Goal: Information Seeking & Learning: Learn about a topic

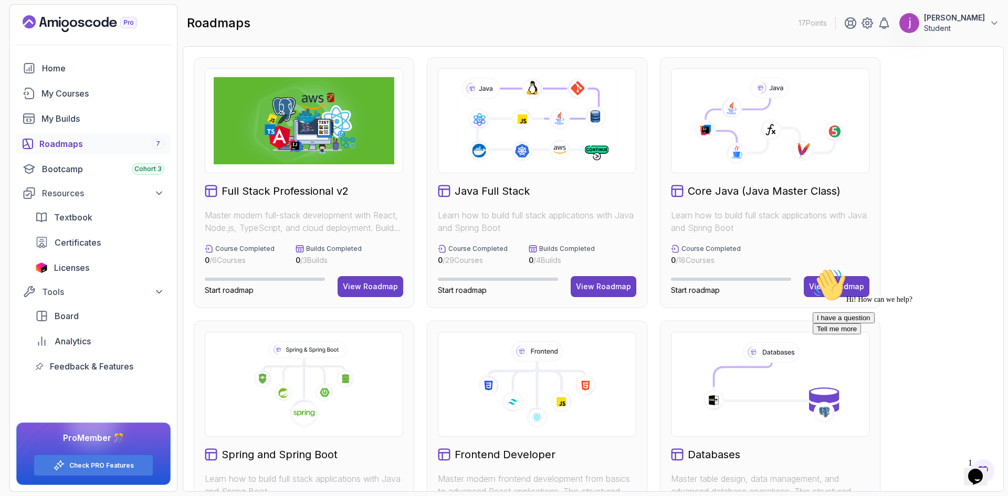
drag, startPoint x: 816, startPoint y: 290, endPoint x: 810, endPoint y: 289, distance: 6.5
drag, startPoint x: 810, startPoint y: 289, endPoint x: 832, endPoint y: 290, distance: 21.6
drag, startPoint x: 832, startPoint y: 290, endPoint x: 932, endPoint y: 313, distance: 103.4
click at [932, 313] on div "Hi! How can we help? I have a question Tell me more" at bounding box center [907, 301] width 189 height 66
drag, startPoint x: 836, startPoint y: 283, endPoint x: 888, endPoint y: 306, distance: 57.1
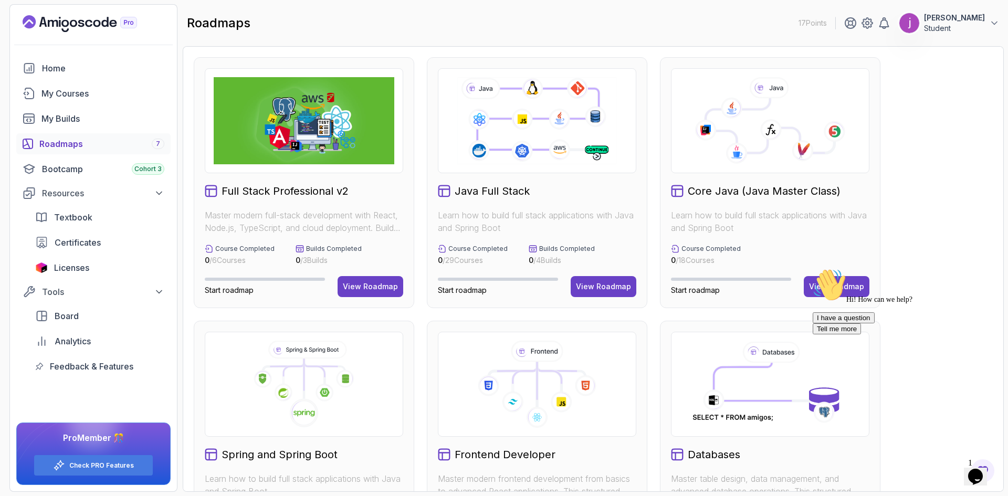
click at [888, 306] on div "Hi! How can we help? I have a question Tell me more" at bounding box center [907, 301] width 189 height 66
click at [839, 284] on div "Hi! How can we help? I have a question Tell me more" at bounding box center [907, 301] width 189 height 66
drag, startPoint x: 839, startPoint y: 286, endPoint x: 909, endPoint y: 279, distance: 69.6
click at [909, 279] on div "Hi! How can we help? I have a question Tell me more" at bounding box center [907, 301] width 189 height 66
drag, startPoint x: 1441, startPoint y: 557, endPoint x: 829, endPoint y: 289, distance: 668.3
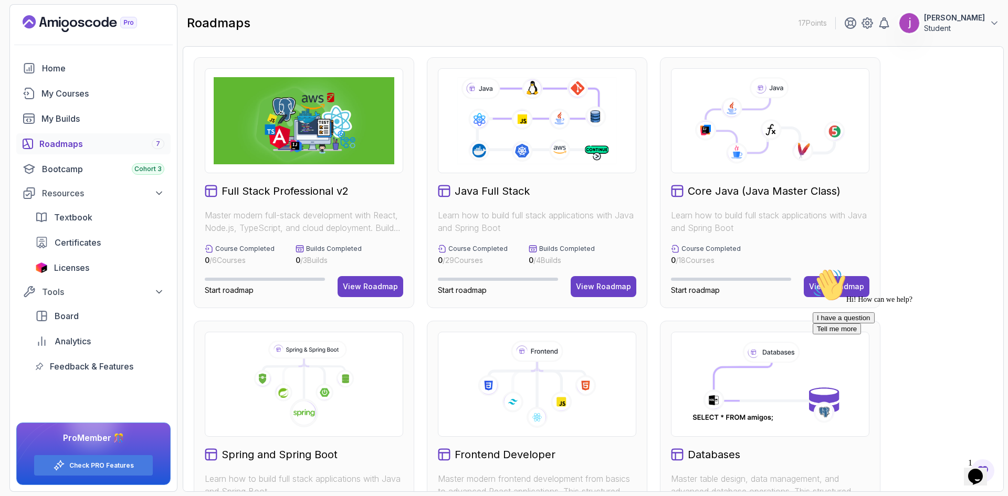
drag, startPoint x: 829, startPoint y: 289, endPoint x: 818, endPoint y: 292, distance: 11.0
drag, startPoint x: 10, startPoint y: 28, endPoint x: 785, endPoint y: 292, distance: 818.6
drag, startPoint x: 1593, startPoint y: 556, endPoint x: 816, endPoint y: 308, distance: 816.0
click at [816, 308] on div "Hi! How can we help? I have a question Tell me more" at bounding box center [907, 301] width 189 height 66
drag, startPoint x: 828, startPoint y: 285, endPoint x: 835, endPoint y: 290, distance: 8.6
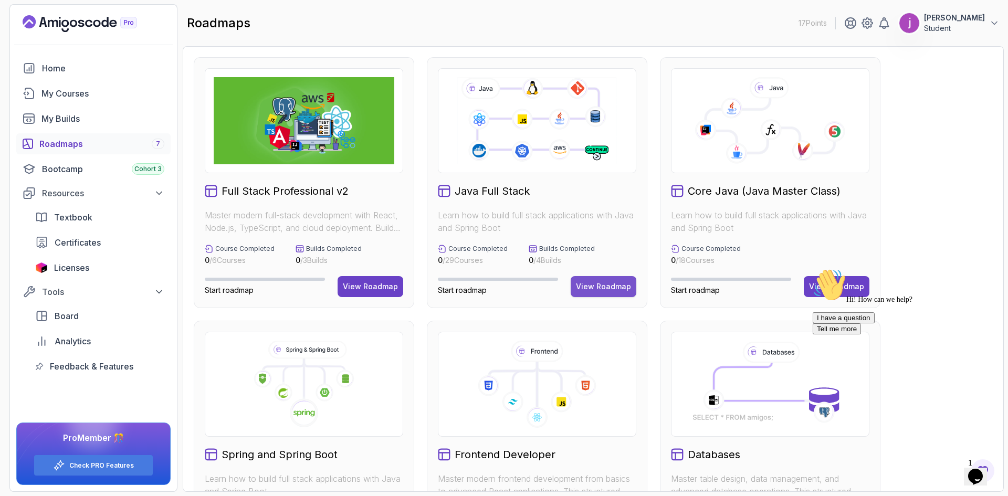
drag, startPoint x: 26, startPoint y: 26, endPoint x: 613, endPoint y: 286, distance: 641.7
drag, startPoint x: 613, startPoint y: 286, endPoint x: 920, endPoint y: 260, distance: 308.2
click at [920, 260] on div "Full Stack Professional v2 Master modern full-stack development with React, Nod…" at bounding box center [593, 446] width 799 height 778
drag, startPoint x: 78, startPoint y: 15, endPoint x: 69, endPoint y: 24, distance: 13.0
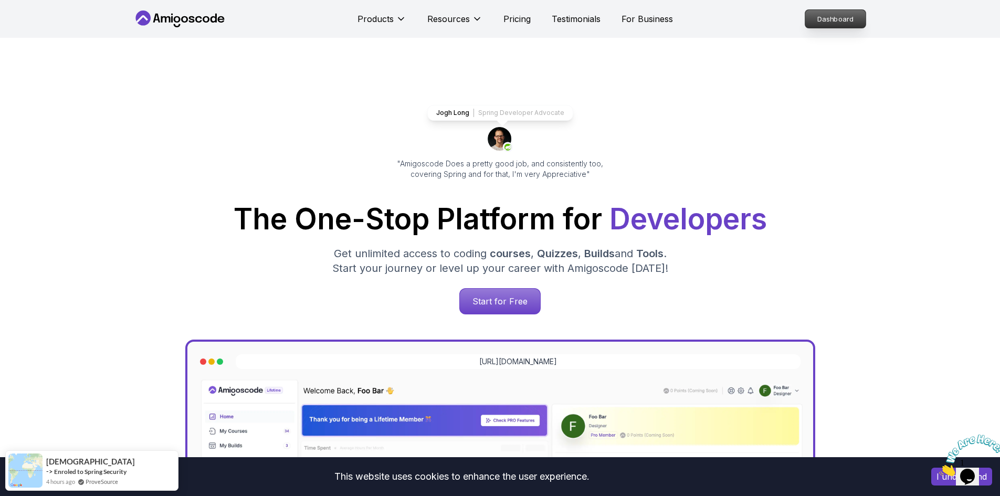
click at [835, 20] on p "Dashboard" at bounding box center [835, 19] width 60 height 18
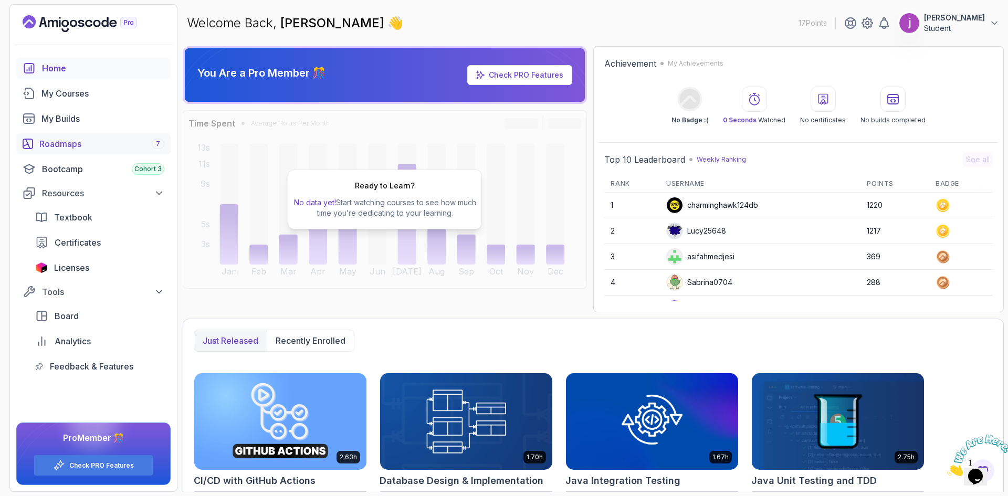
click at [83, 139] on div "Roadmaps 7" at bounding box center [101, 144] width 125 height 13
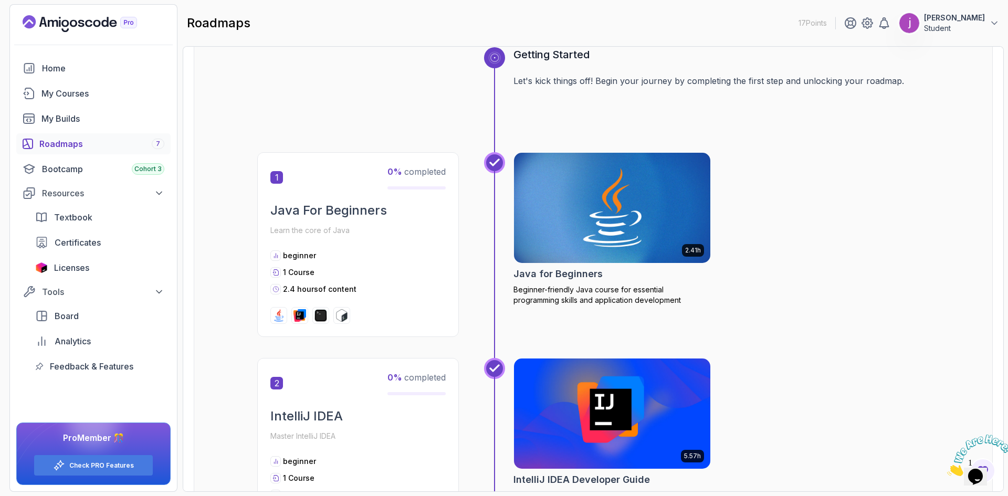
scroll to position [105, 0]
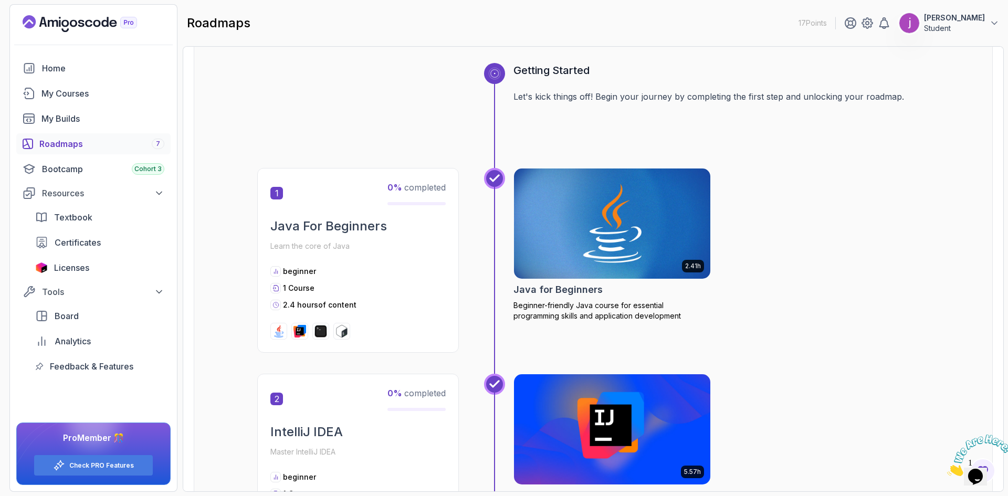
click at [764, 268] on div "2.41h Java for Beginners Beginner-friendly Java course for essential programmin…" at bounding box center [721, 260] width 416 height 185
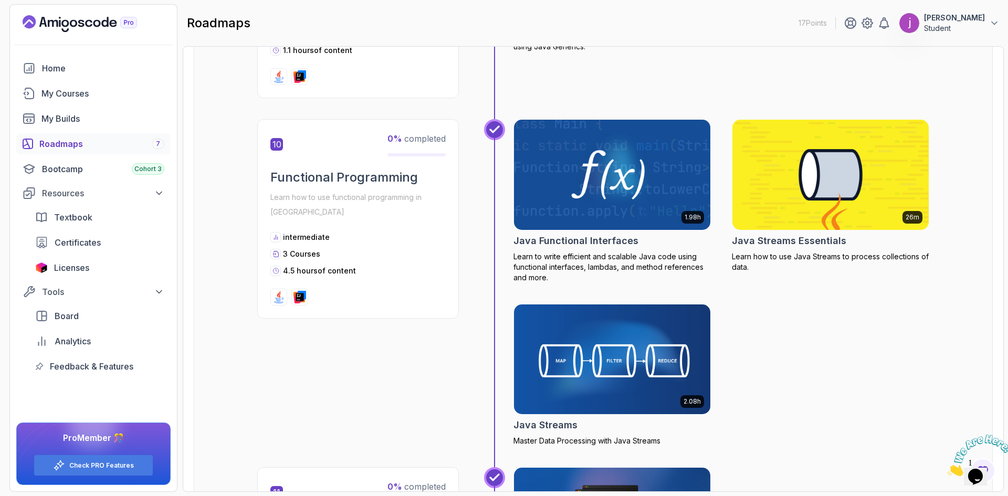
scroll to position [2100, 0]
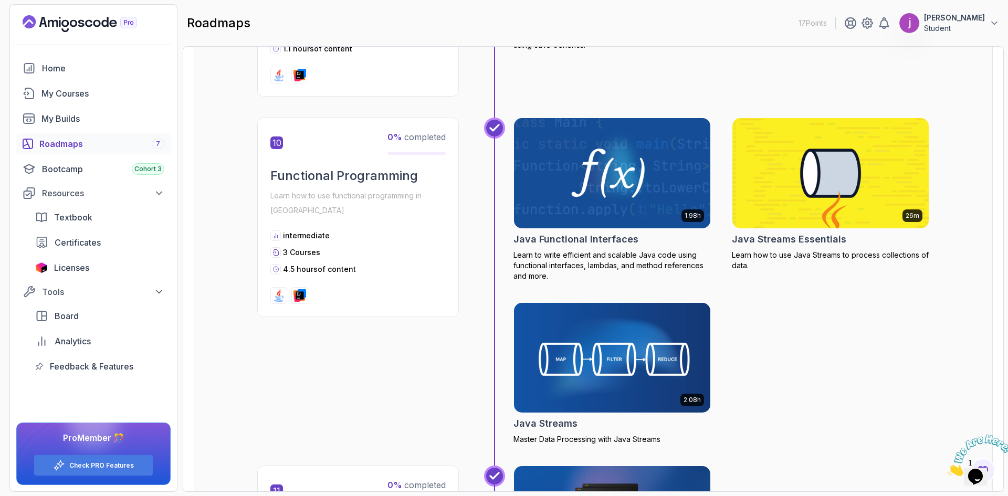
drag, startPoint x: 780, startPoint y: 320, endPoint x: 756, endPoint y: 331, distance: 26.1
drag, startPoint x: 756, startPoint y: 331, endPoint x: 745, endPoint y: 332, distance: 11.1
drag, startPoint x: 745, startPoint y: 332, endPoint x: 739, endPoint y: 332, distance: 6.3
click at [734, 331] on div "1.98h Java Functional Interfaces Learn to write efficient and scalable Java cod…" at bounding box center [721, 281] width 416 height 327
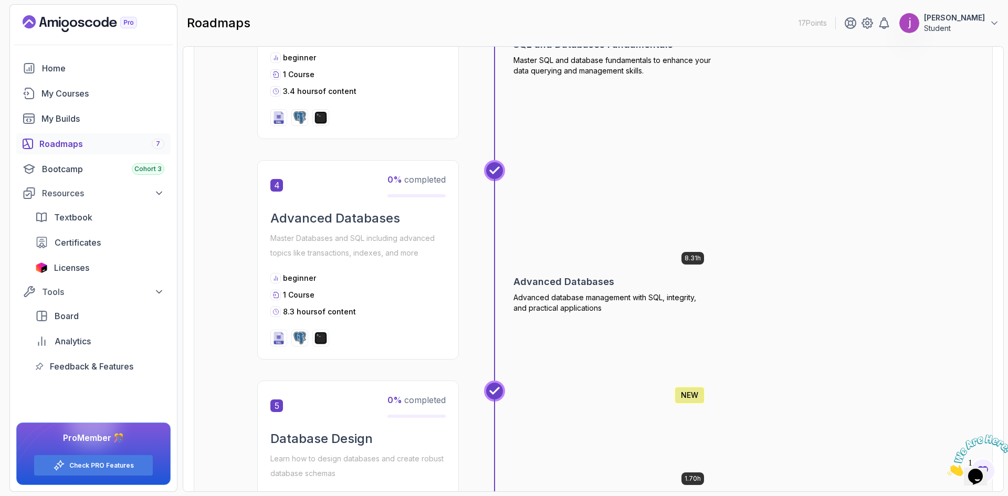
scroll to position [840, 0]
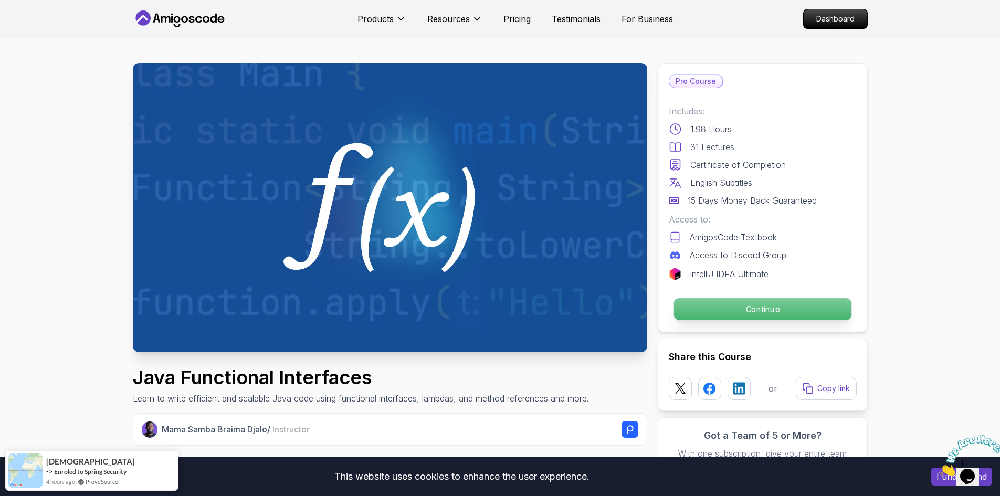
click at [713, 312] on p "Continue" at bounding box center [762, 309] width 177 height 22
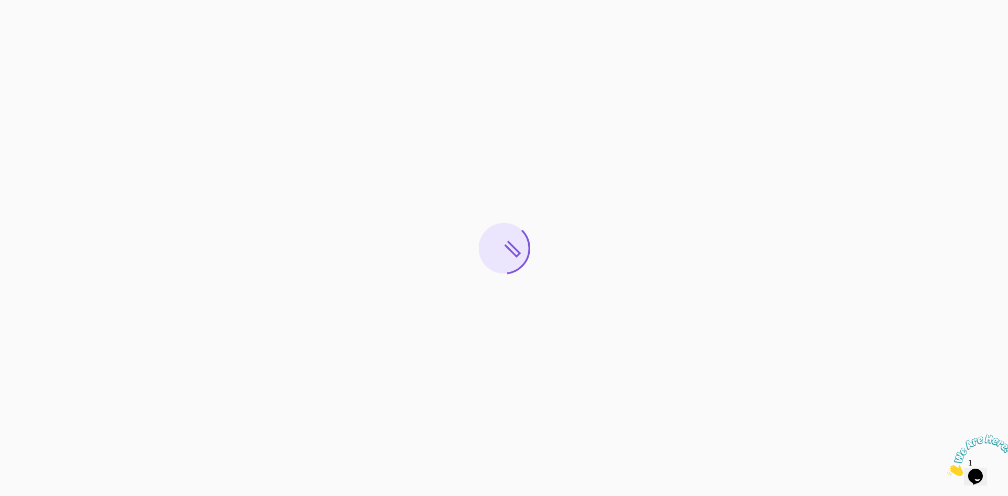
click at [947, 469] on icon "Close" at bounding box center [947, 473] width 0 height 9
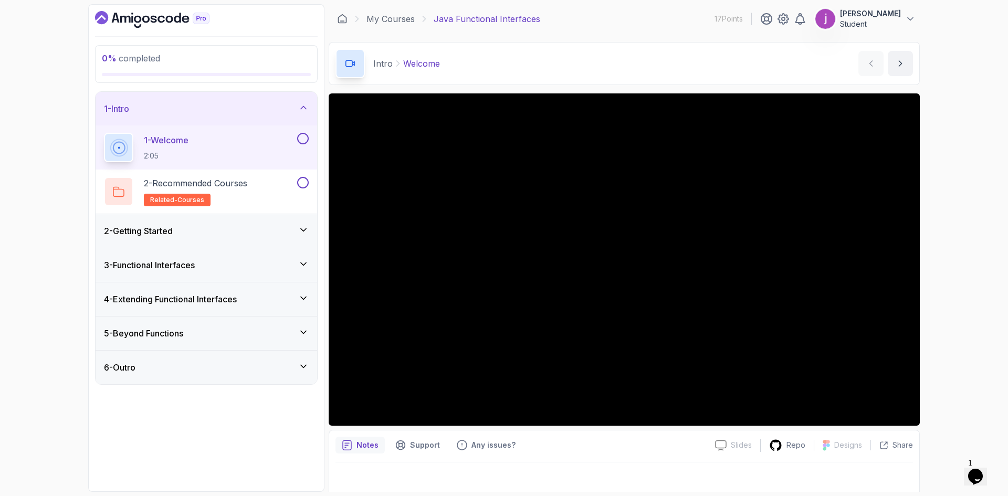
click at [601, 438] on div "Notes Support Any issues?" at bounding box center [520, 445] width 371 height 17
click at [625, 327] on div at bounding box center [624, 259] width 591 height 332
click at [621, 310] on div at bounding box center [624, 259] width 591 height 332
click at [618, 254] on div at bounding box center [624, 259] width 591 height 332
drag, startPoint x: 618, startPoint y: 254, endPoint x: 603, endPoint y: 319, distance: 66.9
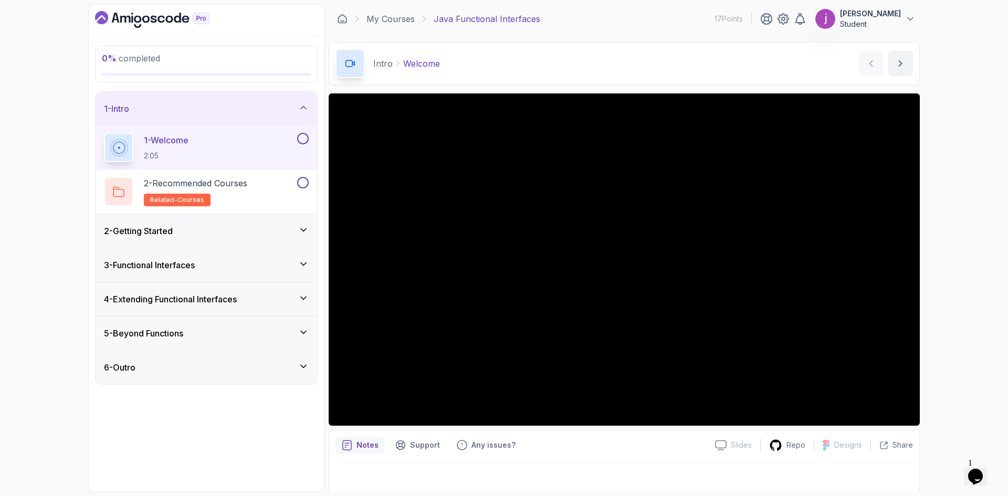
drag, startPoint x: 603, startPoint y: 319, endPoint x: 593, endPoint y: 359, distance: 41.1
click at [593, 359] on div at bounding box center [624, 259] width 591 height 332
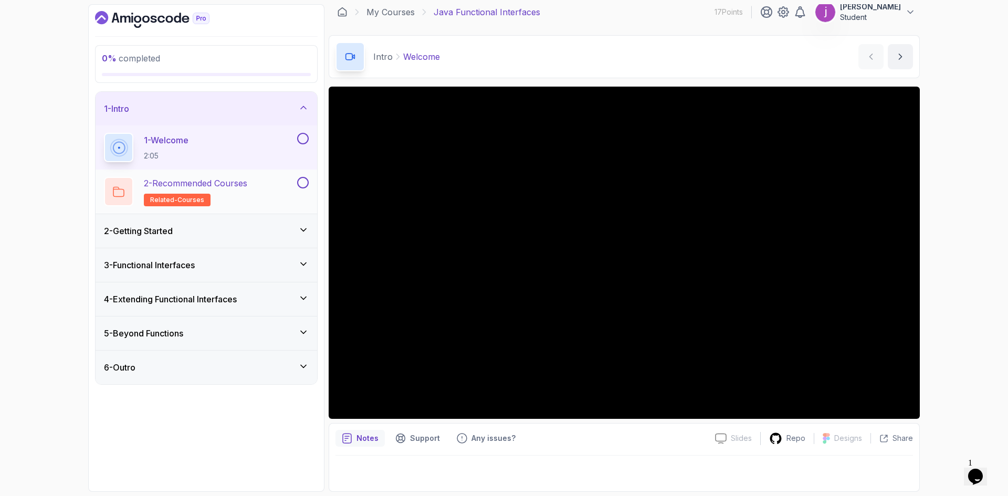
click at [291, 182] on div "2 - Recommended Courses related-courses" at bounding box center [199, 191] width 191 height 29
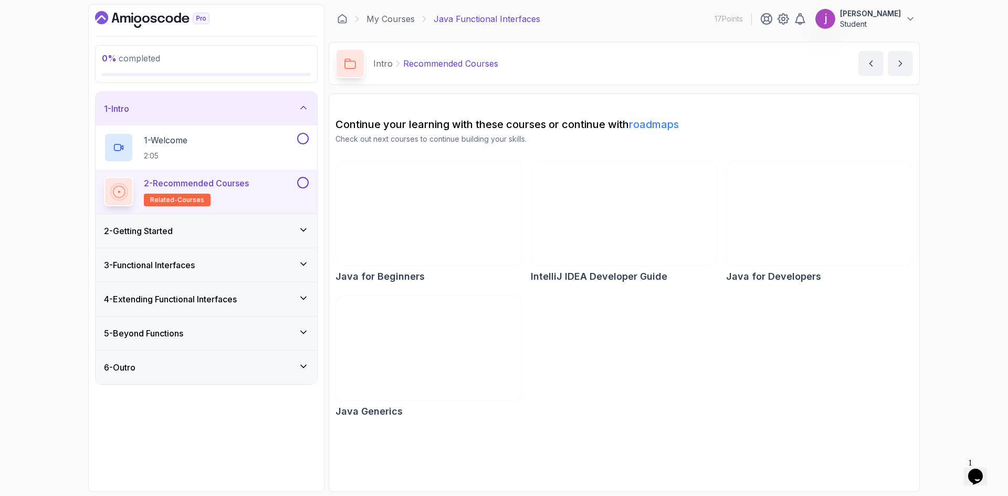
click at [325, 197] on div "0 % completed 1 - Intro 1 - Welcome 2:05 2 - Recommended Courses related-course…" at bounding box center [504, 248] width 832 height 488
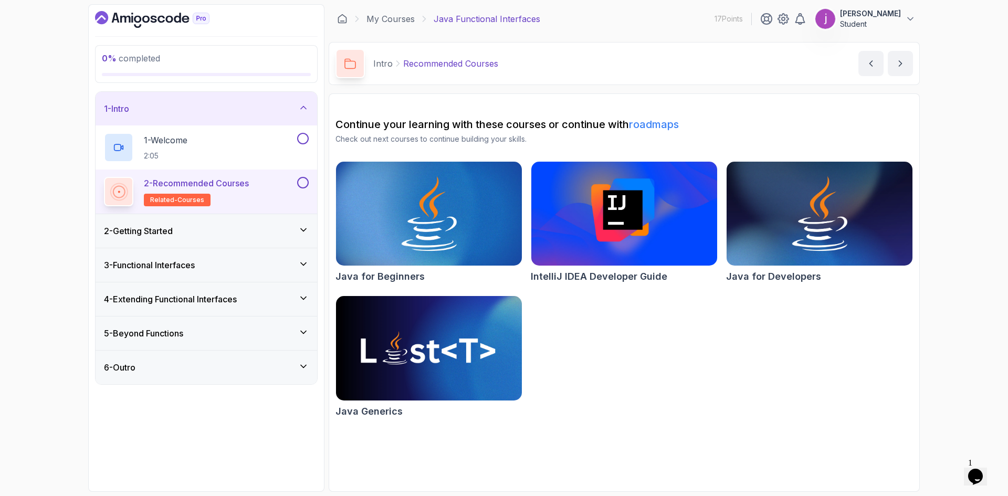
click at [326, 197] on div "0 % completed 1 - Intro 1 - Welcome 2:05 2 - Recommended Courses related-course…" at bounding box center [504, 248] width 832 height 488
click at [274, 135] on div "1 - Welcome 2:05" at bounding box center [199, 147] width 191 height 29
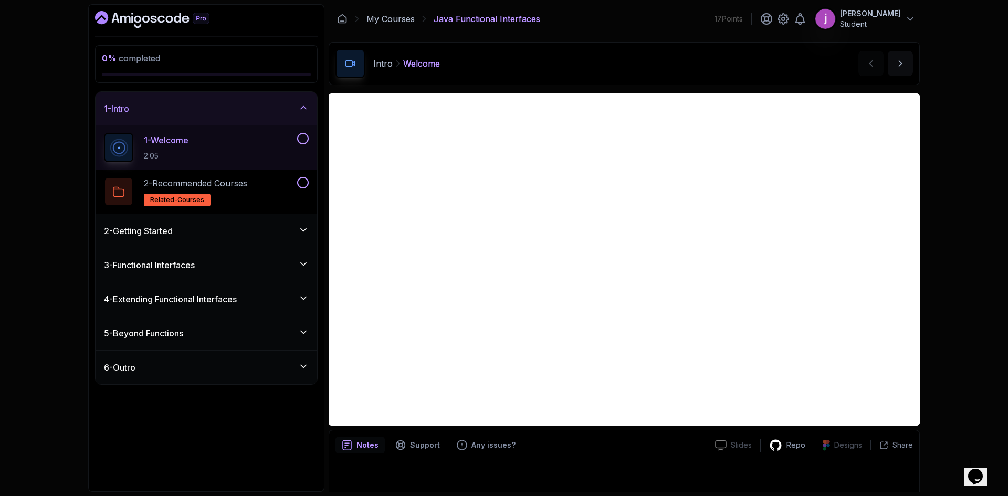
click at [141, 19] on icon "Dashboard" at bounding box center [137, 19] width 7 height 7
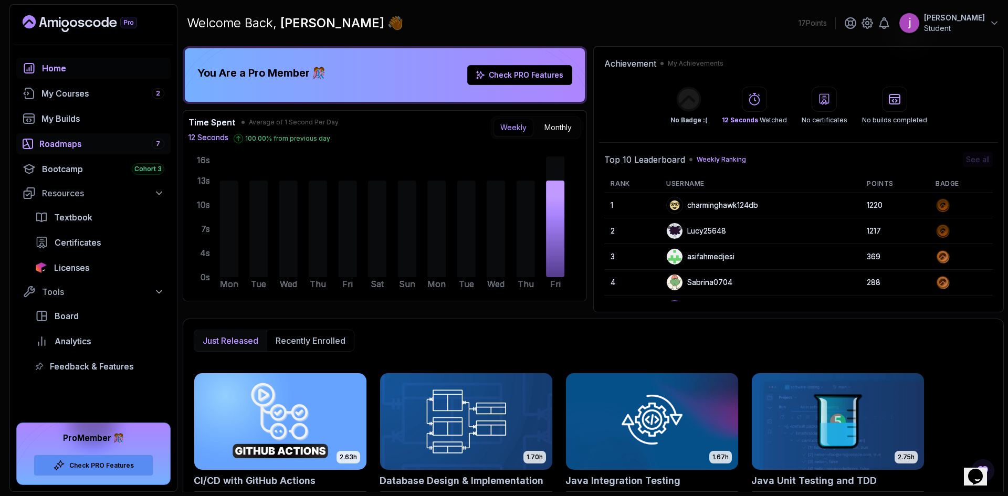
click at [101, 143] on div "Roadmaps 7" at bounding box center [101, 144] width 125 height 13
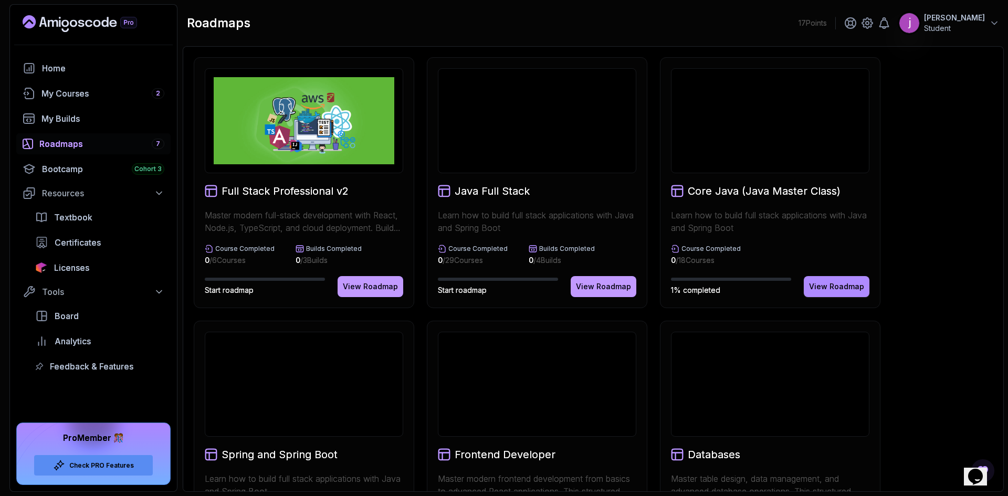
click at [839, 286] on div "View Roadmap" at bounding box center [836, 286] width 55 height 10
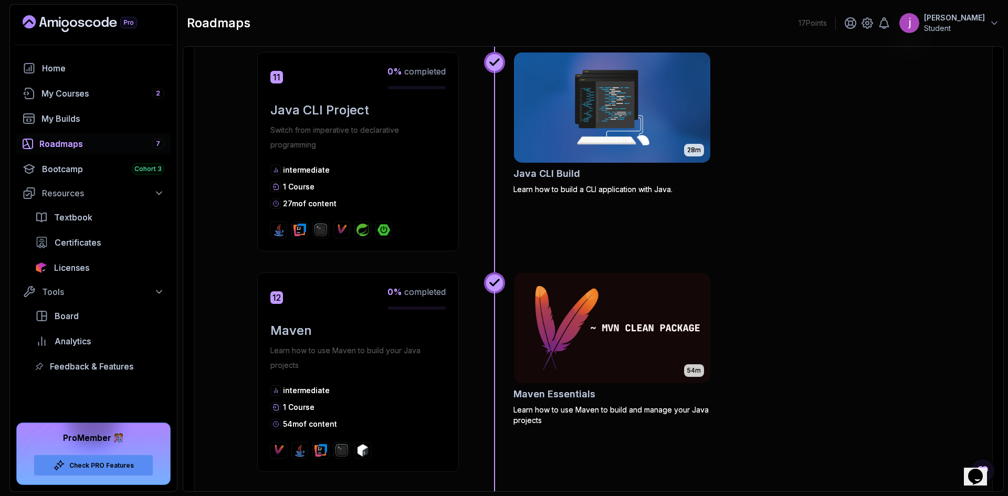
scroll to position [2520, 0]
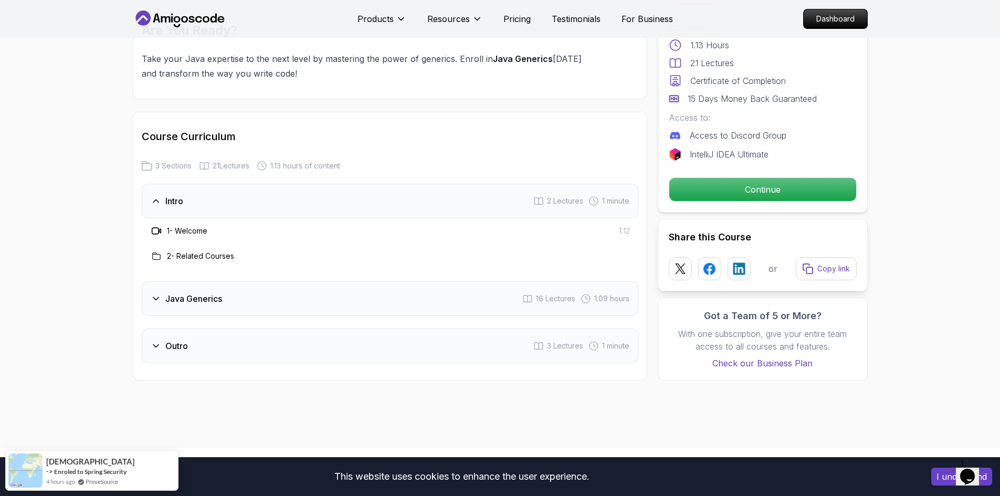
scroll to position [1312, 0]
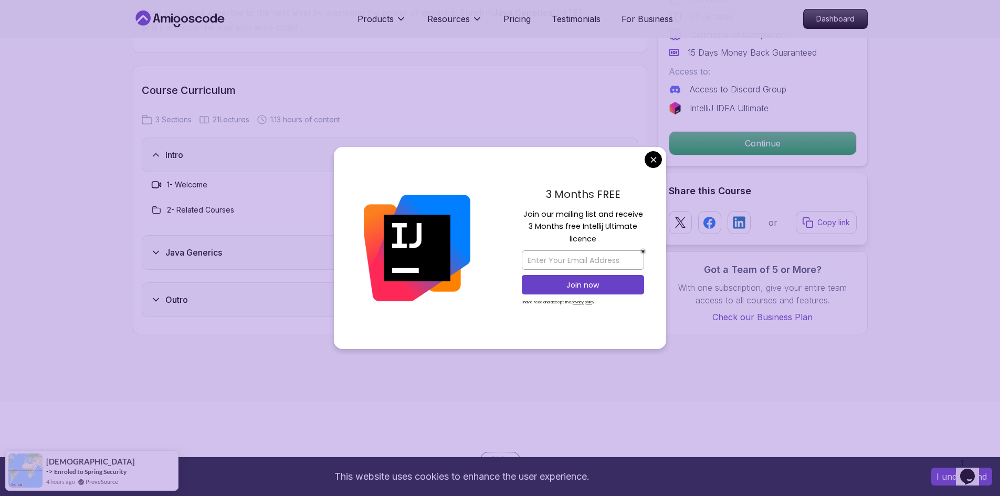
click at [649, 161] on body "This website uses cookies to enhance the user experience. I understand Products…" at bounding box center [500, 296] width 1000 height 3216
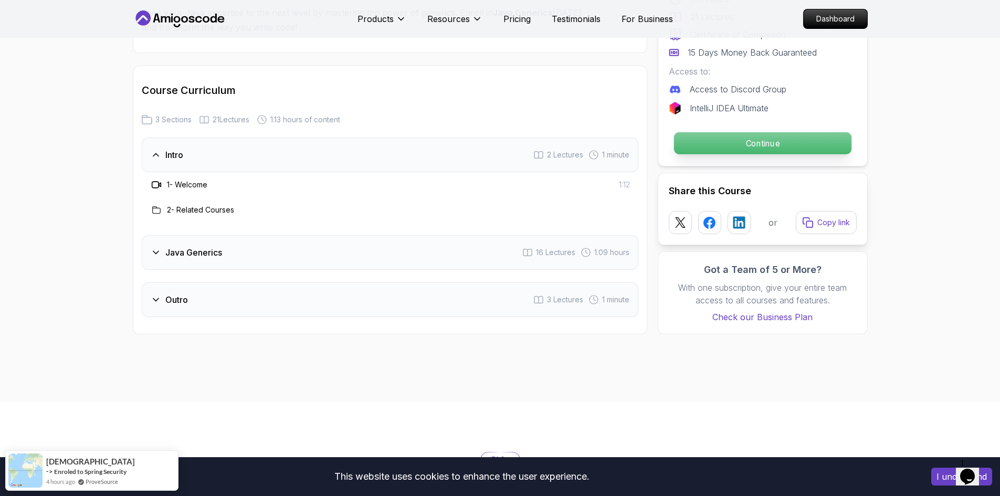
click at [780, 144] on p "Continue" at bounding box center [762, 143] width 177 height 22
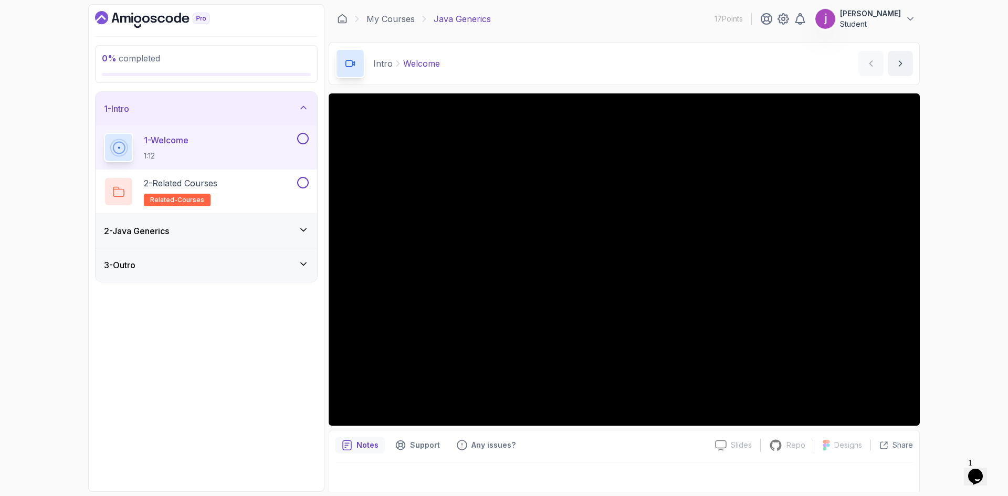
click at [303, 133] on button at bounding box center [303, 139] width 12 height 12
click at [264, 186] on div "2 - Related Courses related-courses" at bounding box center [199, 191] width 191 height 29
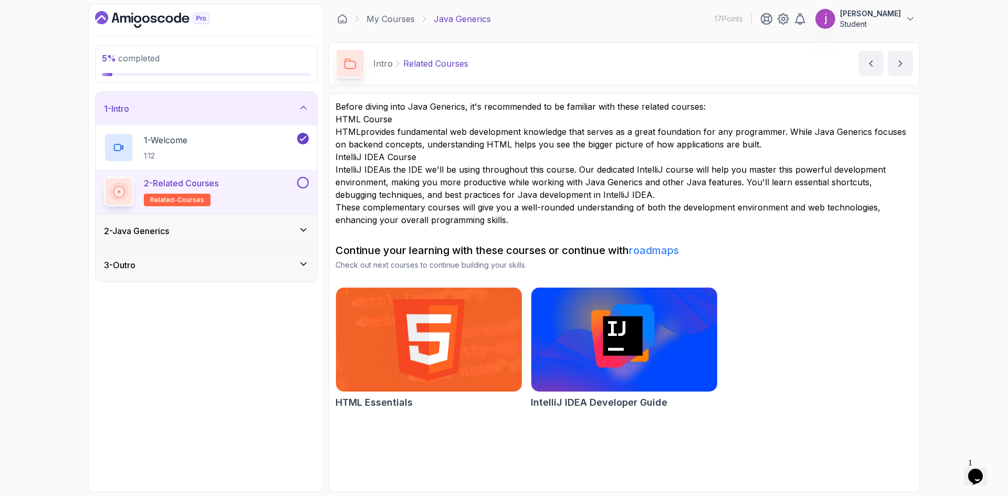
click at [304, 183] on button at bounding box center [303, 183] width 12 height 12
click at [897, 67] on icon "next content" at bounding box center [900, 63] width 10 height 10
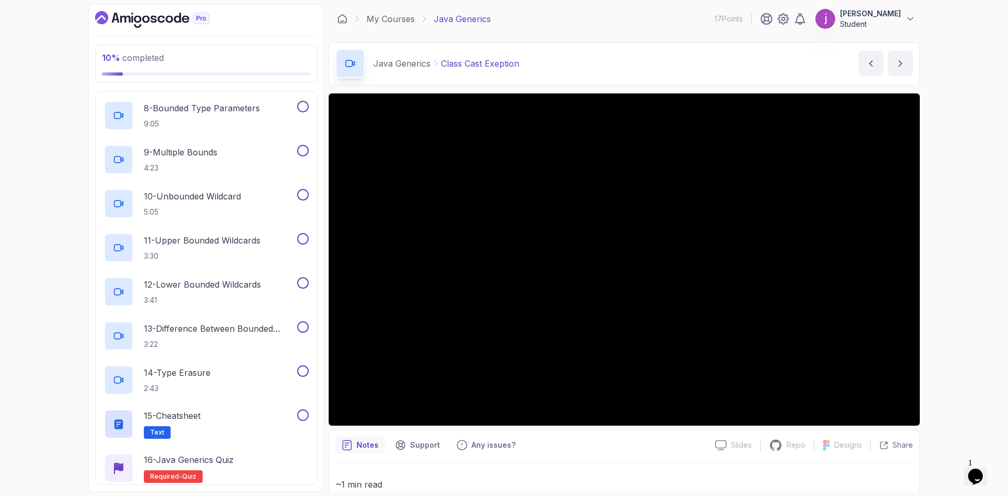
scroll to position [414, 0]
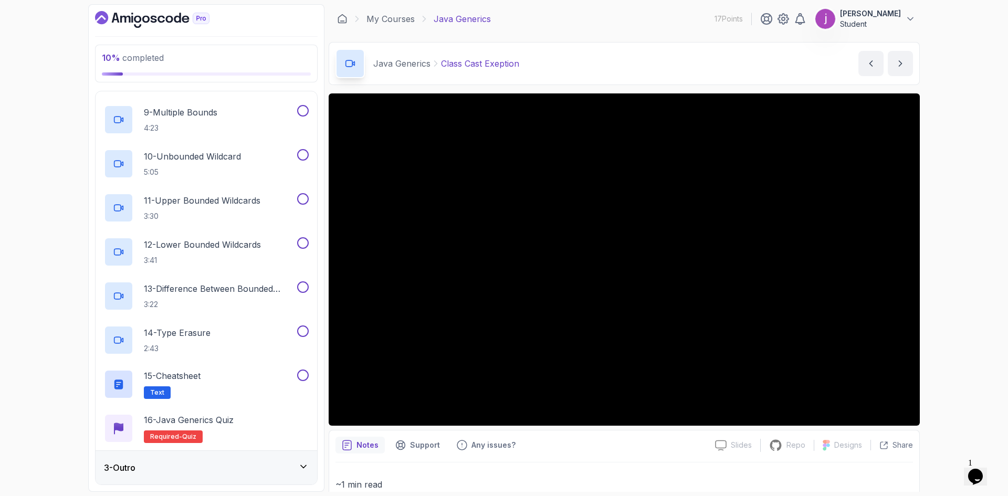
click at [255, 464] on div "3 - Outro" at bounding box center [206, 467] width 205 height 13
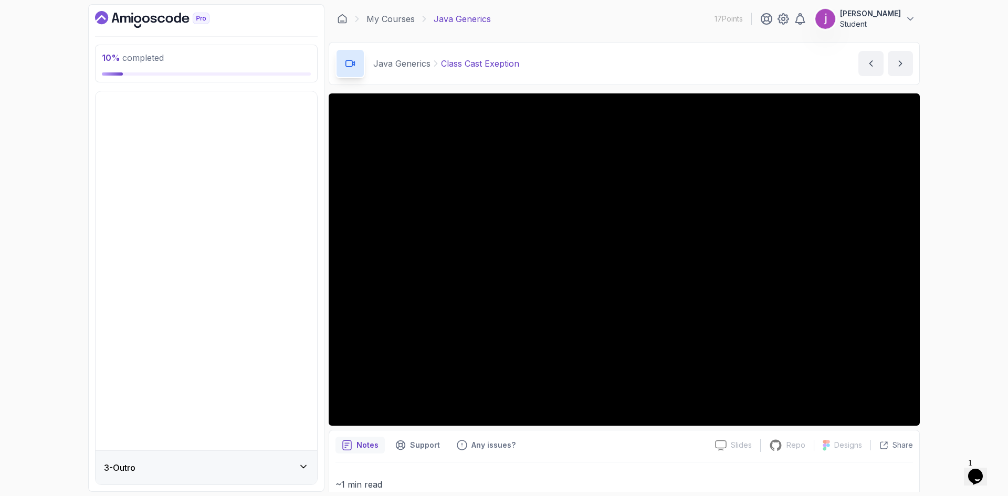
scroll to position [0, 0]
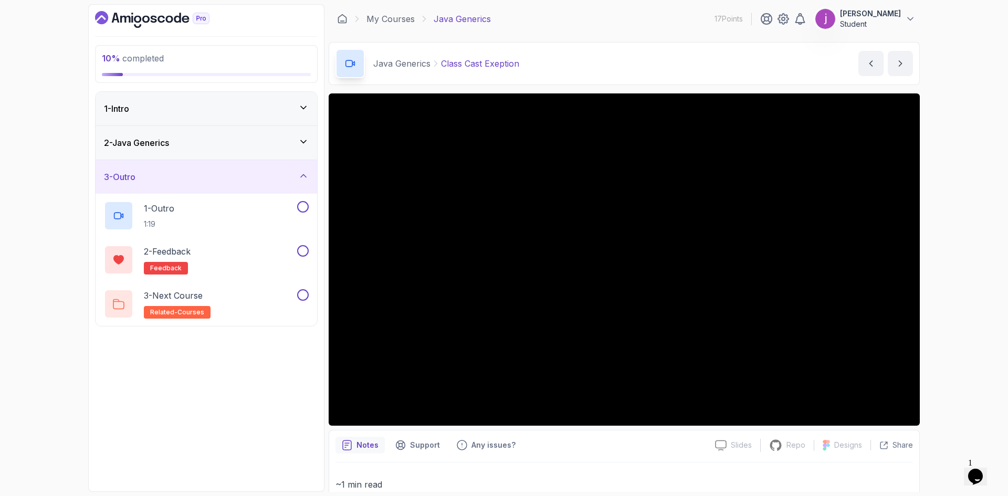
click at [262, 182] on div "3 - Outro" at bounding box center [206, 177] width 205 height 13
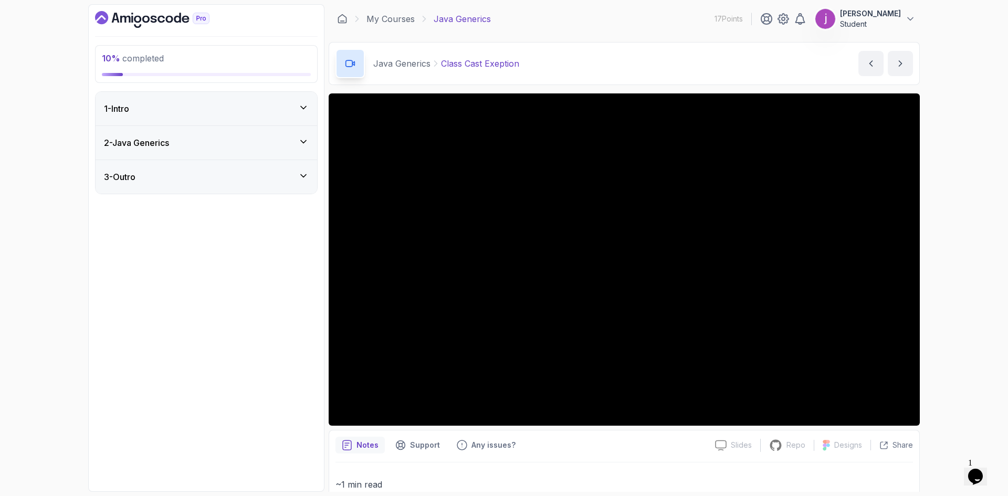
drag, startPoint x: 993, startPoint y: 0, endPoint x: 728, endPoint y: 60, distance: 271.8
click at [729, 57] on div "Java Generics Class Cast Exeption Class Cast Exeption by [PERSON_NAME]" at bounding box center [624, 63] width 591 height 43
click at [965, 92] on div "10 % completed 1 - Intro 2 - Java Generics 3 - Outro My Courses Java Generics 1…" at bounding box center [504, 248] width 1008 height 496
click at [940, 97] on div "10 % completed 1 - Intro 2 - Java Generics 3 - Outro My Courses Java Generics 1…" at bounding box center [504, 248] width 1008 height 496
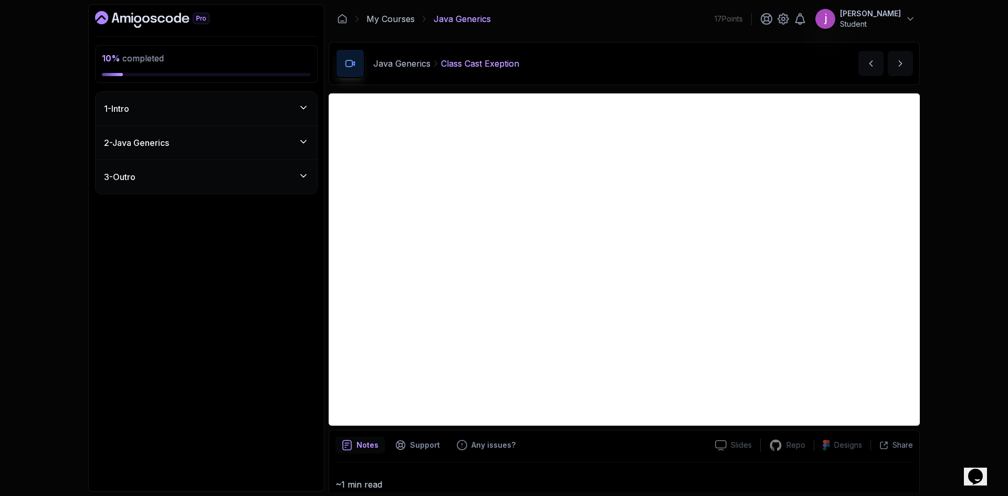
click at [984, 160] on div "10 % completed 1 - Intro 2 - Java Generics 3 - Outro My Courses Java Generics 1…" at bounding box center [504, 248] width 1008 height 496
click at [246, 145] on div "2 - Java Generics" at bounding box center [206, 142] width 205 height 13
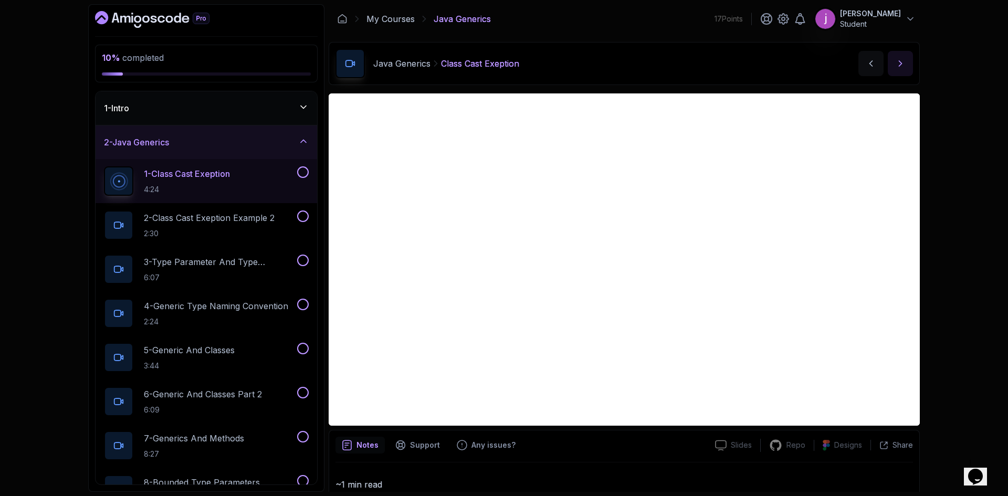
click at [903, 64] on icon "next content" at bounding box center [900, 63] width 10 height 10
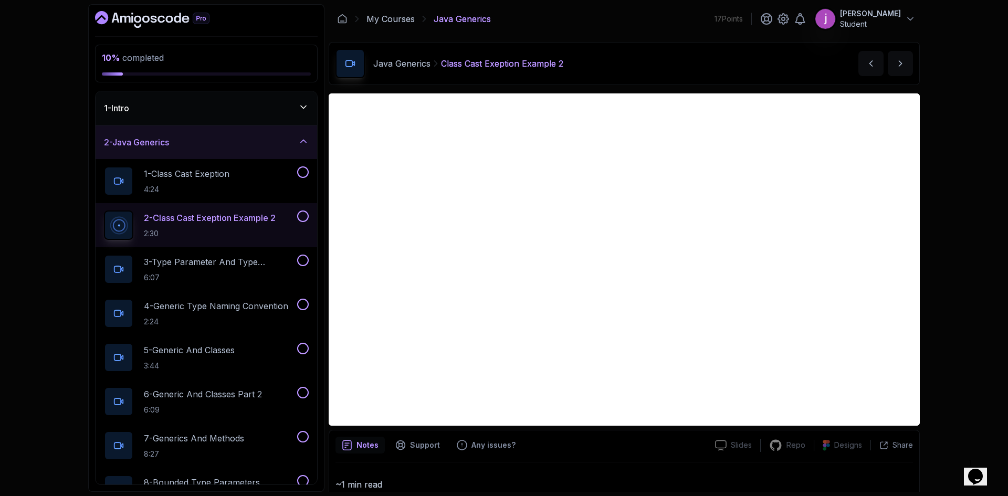
click at [960, 225] on div "10 % completed 1 - Intro 2 - Java Generics 1 - Class Cast Exeption 4:24 2 - Cla…" at bounding box center [504, 248] width 1008 height 496
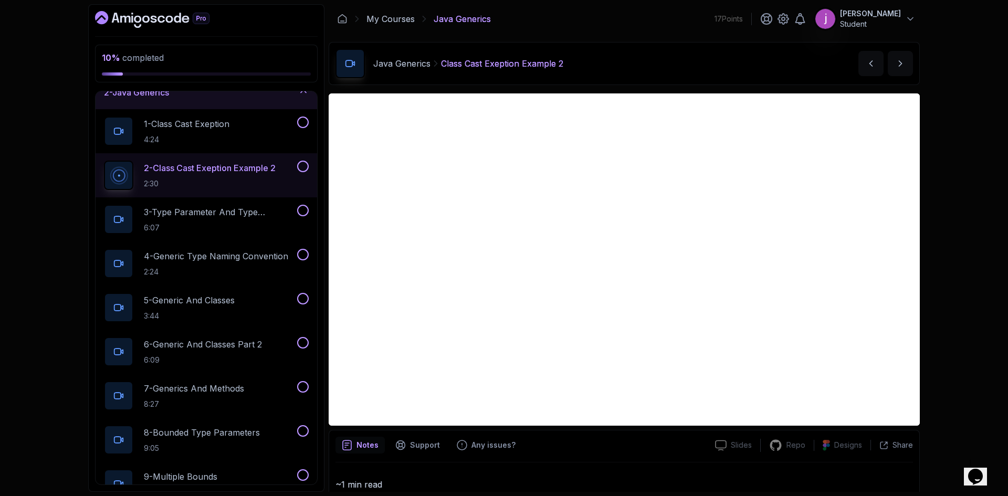
scroll to position [52, 0]
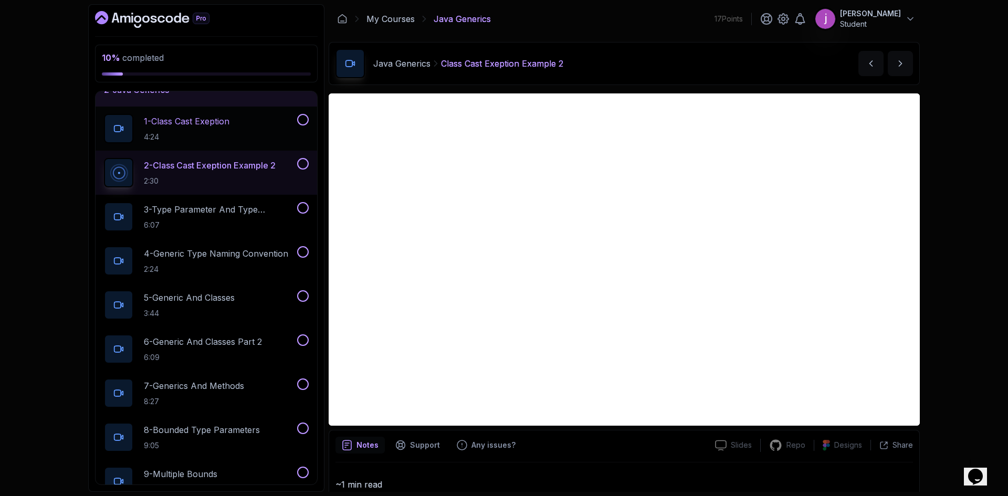
click at [307, 117] on button at bounding box center [303, 120] width 12 height 12
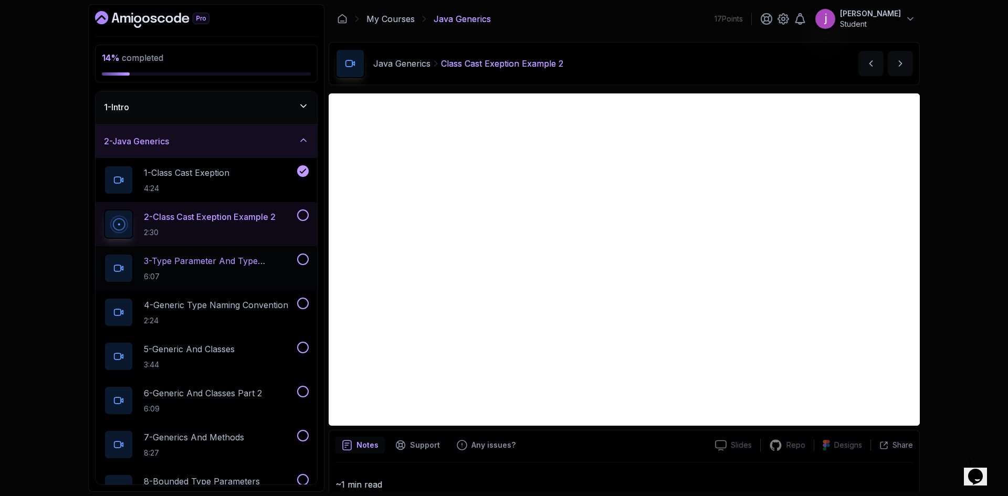
scroll to position [0, 0]
click at [235, 102] on div "1 - Intro" at bounding box center [206, 108] width 205 height 13
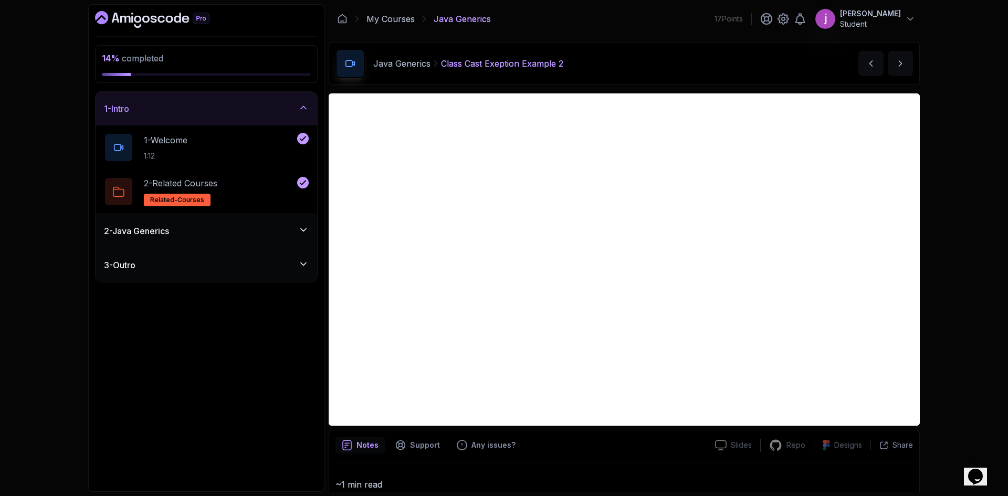
click at [235, 106] on div "1 - Intro" at bounding box center [206, 108] width 205 height 13
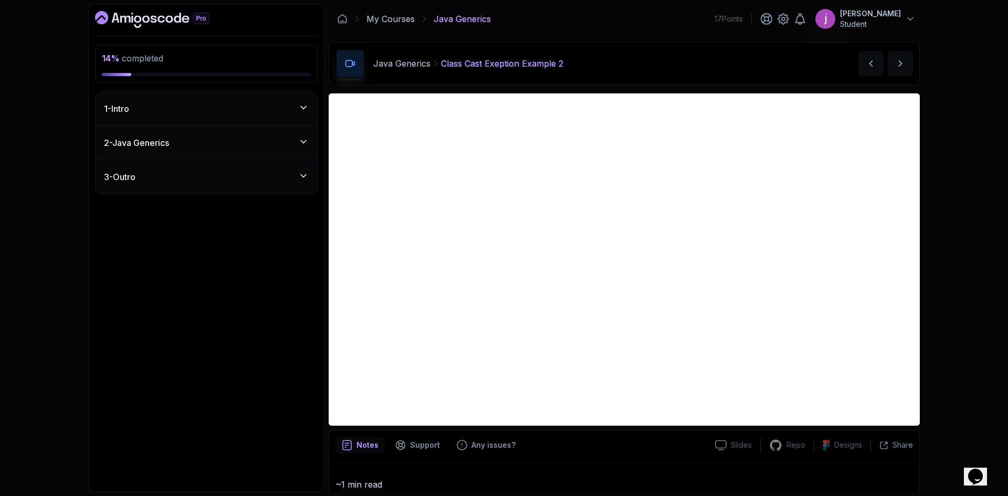
click at [222, 145] on div "2 - Java Generics" at bounding box center [206, 142] width 205 height 13
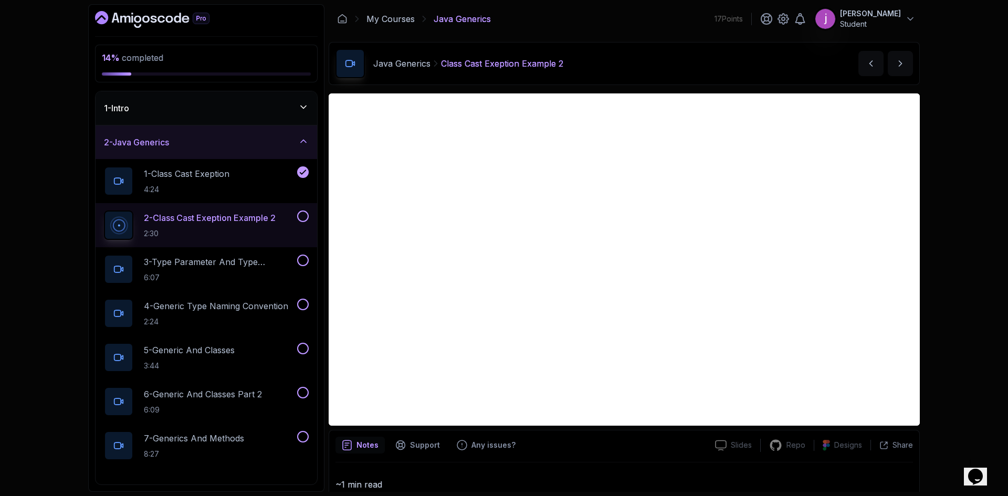
click at [303, 217] on button at bounding box center [303, 217] width 12 height 12
click at [897, 72] on button "next content" at bounding box center [900, 63] width 25 height 25
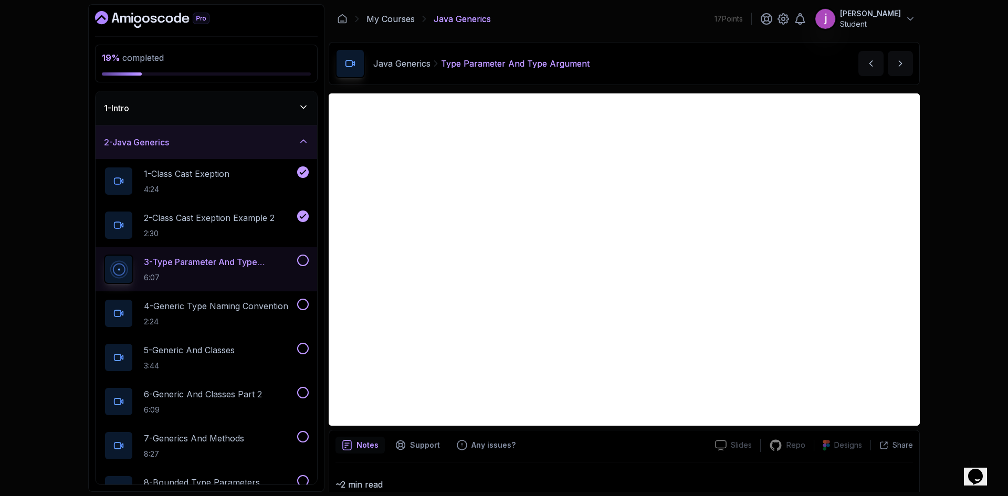
drag, startPoint x: 955, startPoint y: 183, endPoint x: 934, endPoint y: 263, distance: 83.2
click at [957, 166] on div "19 % completed 1 - Intro 2 - Java Generics 1 - Class Cast Exeption 4:24 2 - Cla…" at bounding box center [504, 248] width 1008 height 496
click at [577, 449] on div "Notes Support Any issues?" at bounding box center [520, 445] width 371 height 17
click at [654, 444] on div "Notes Support Any issues?" at bounding box center [520, 445] width 371 height 17
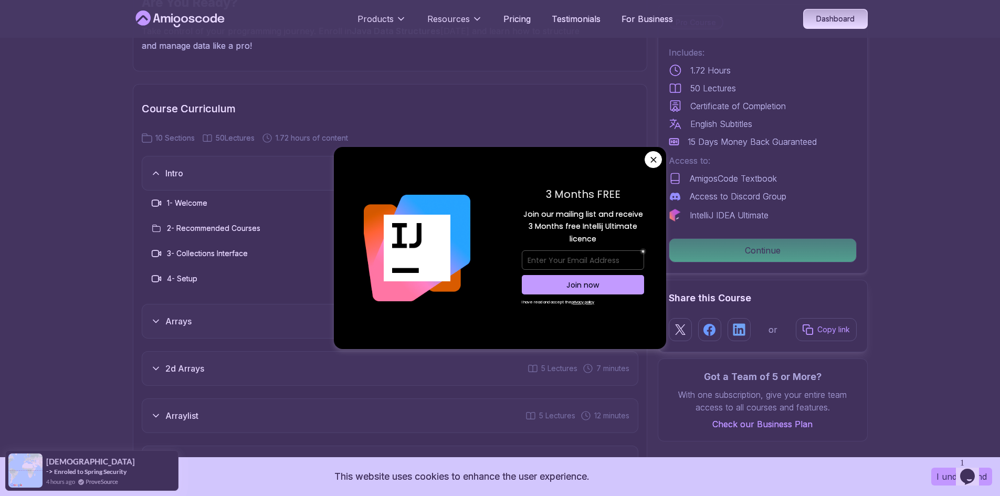
scroll to position [1417, 0]
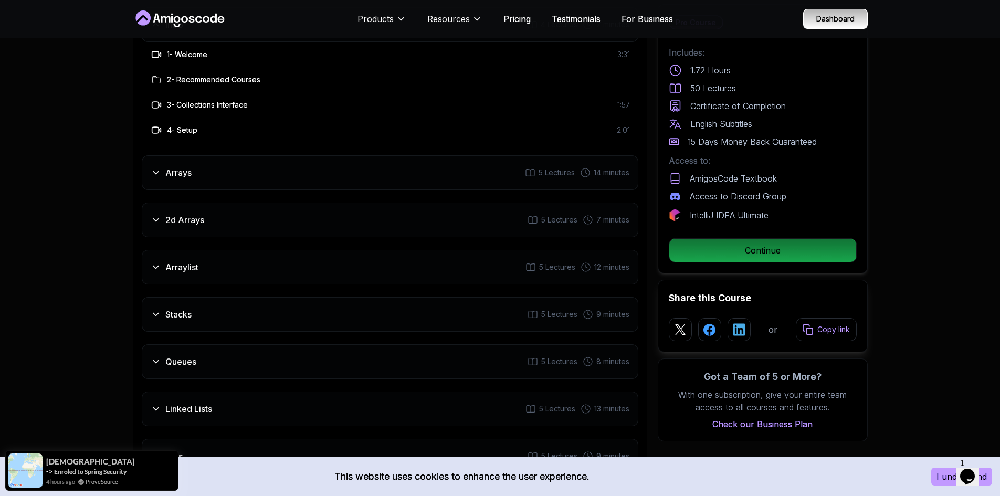
click at [656, 162] on body "This website uses cookies to enhance the user experience. I understand Products…" at bounding box center [500, 369] width 1000 height 3572
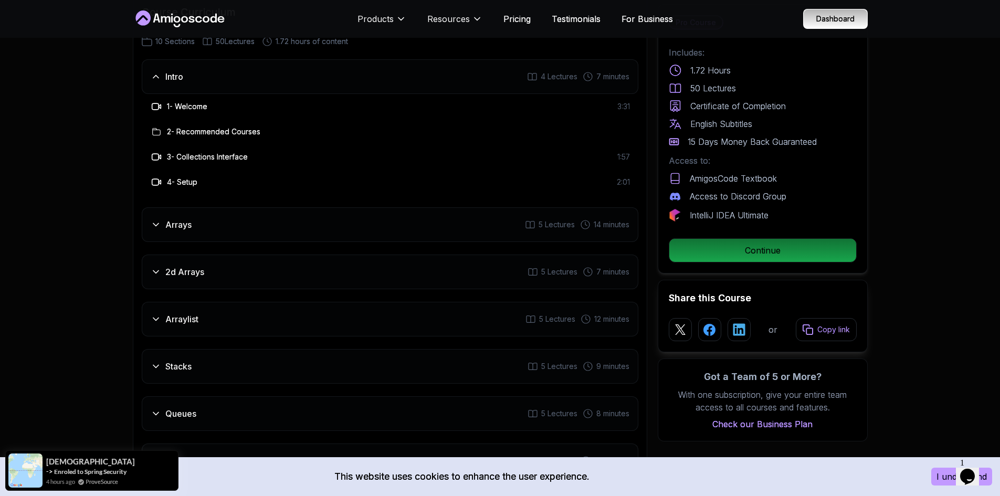
scroll to position [1365, 0]
click at [238, 72] on div "Intro 4 Lectures 7 minutes" at bounding box center [390, 77] width 497 height 35
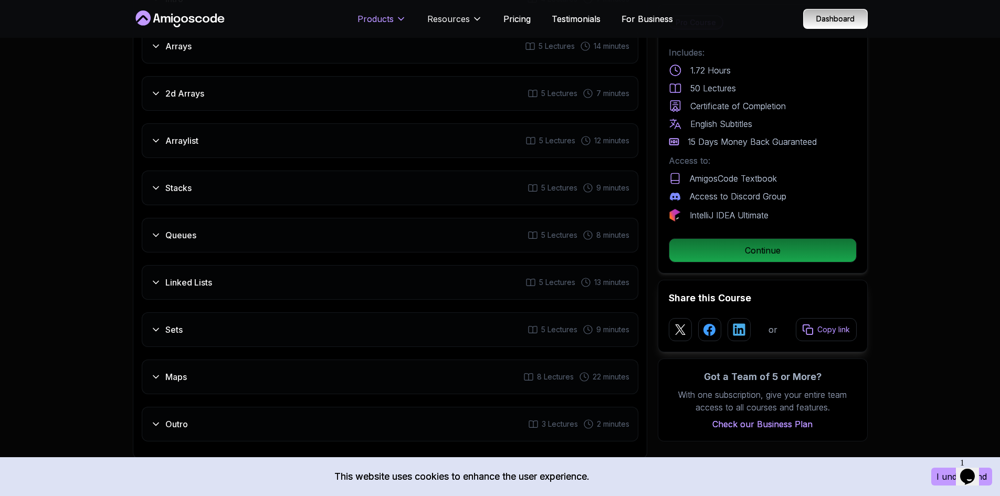
scroll to position [1260, 0]
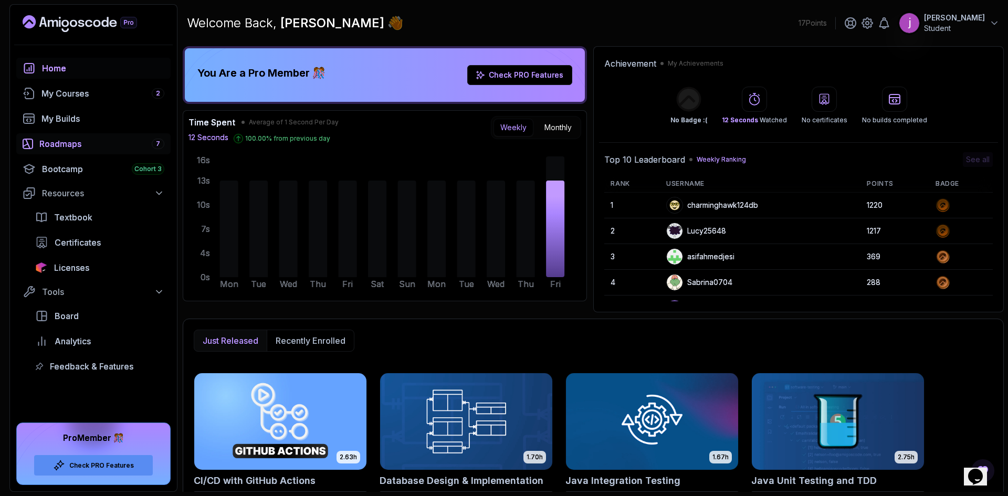
click at [108, 138] on div "Roadmaps 7" at bounding box center [101, 144] width 125 height 13
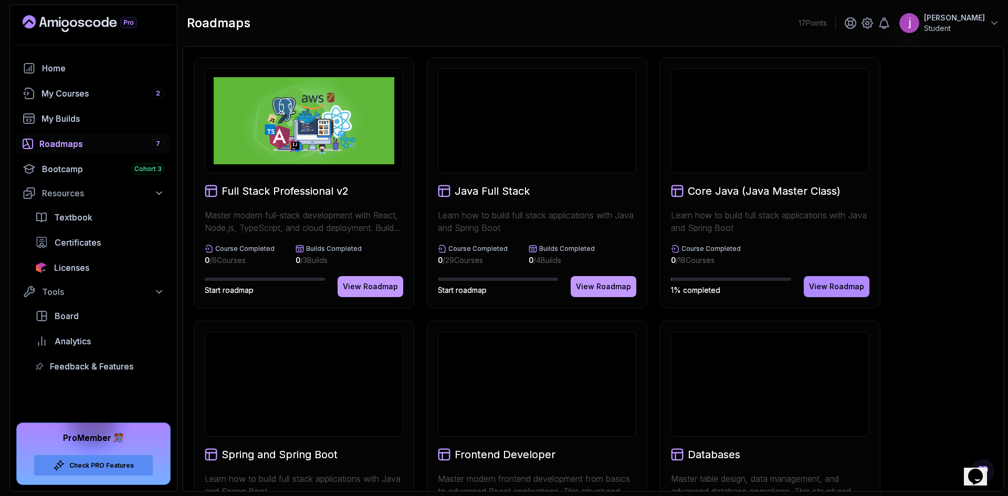
click at [851, 288] on div "View Roadmap" at bounding box center [836, 286] width 55 height 10
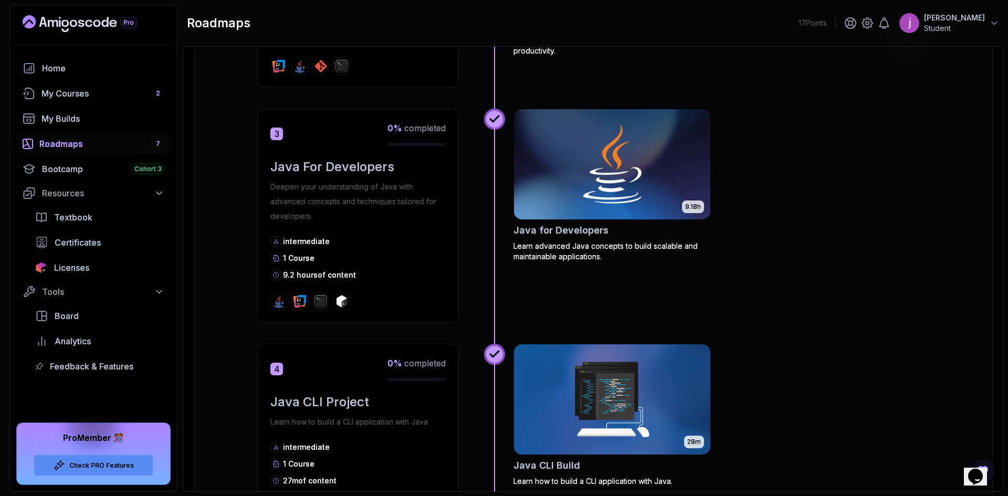
scroll to position [577, 0]
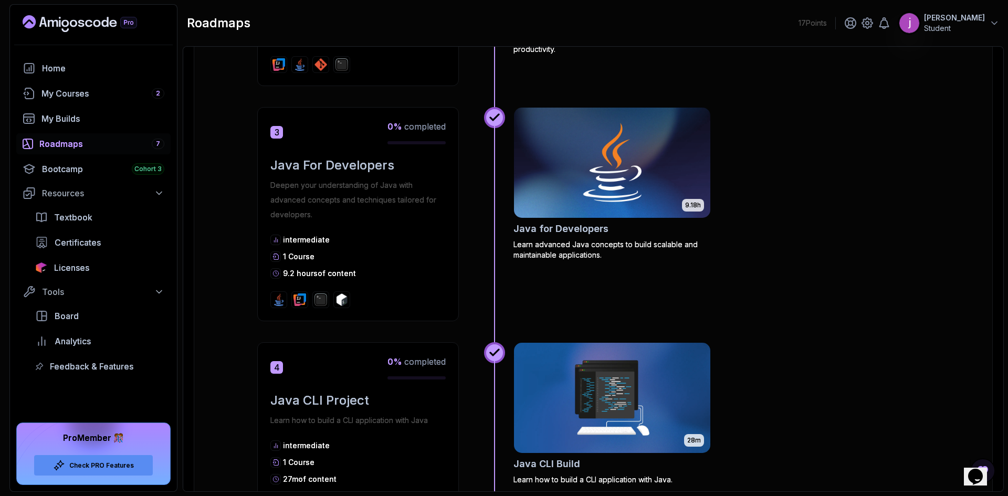
click at [802, 170] on div "9.18h Java for Developers Learn advanced Java concepts to build scalable and ma…" at bounding box center [721, 214] width 416 height 214
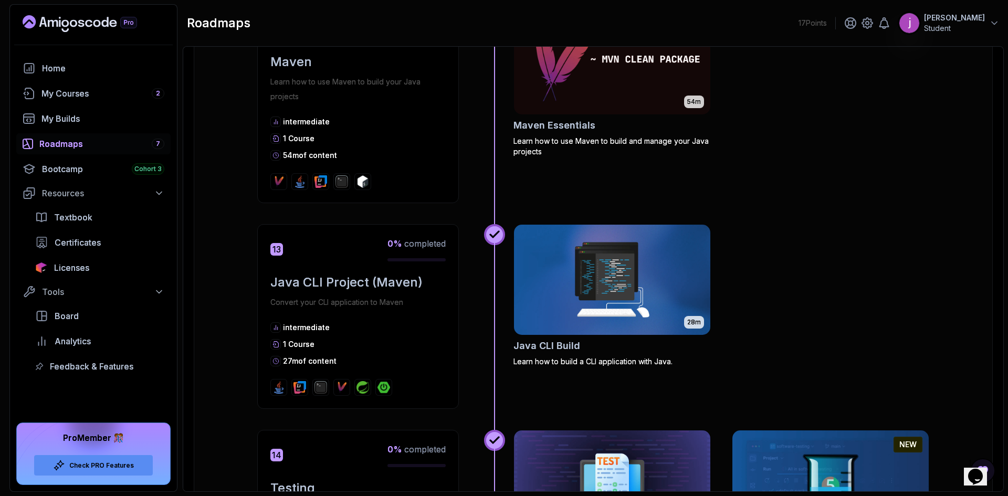
scroll to position [2782, 0]
